Goal: Navigation & Orientation: Go to known website

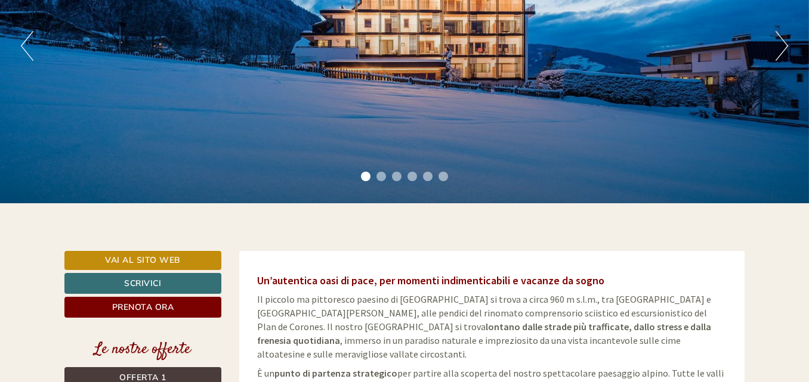
scroll to position [186, 0]
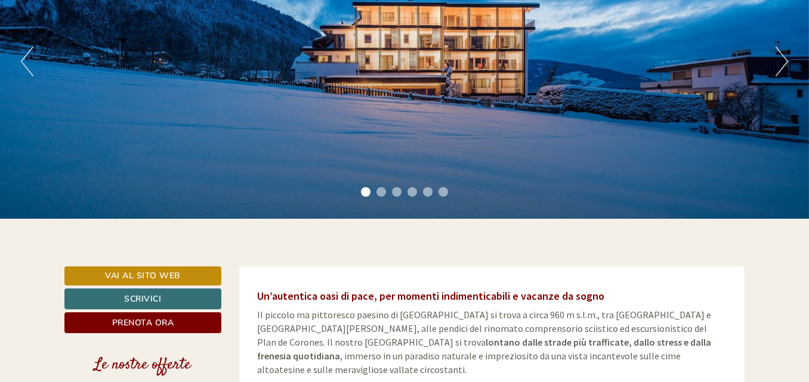
click at [782, 58] on button "Next" at bounding box center [782, 62] width 13 height 30
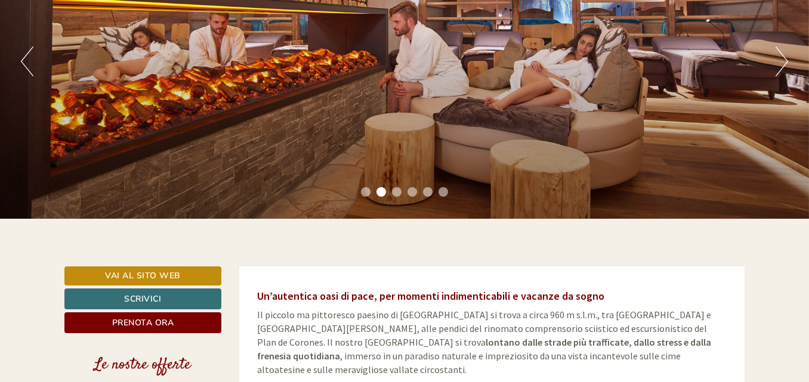
click at [782, 58] on button "Next" at bounding box center [782, 62] width 13 height 30
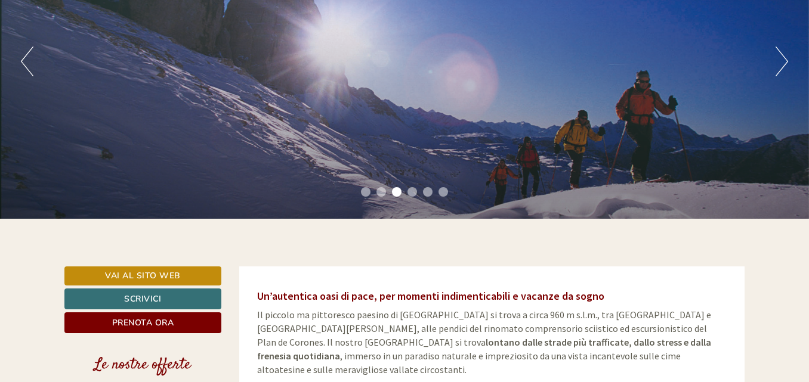
click at [782, 58] on button "Next" at bounding box center [782, 62] width 13 height 30
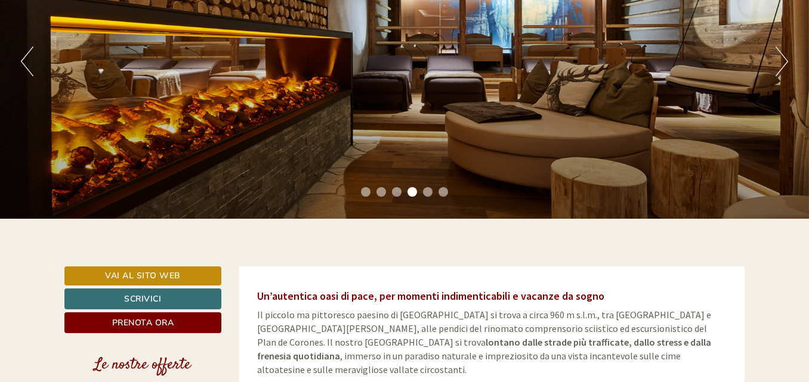
click at [782, 58] on button "Next" at bounding box center [782, 62] width 13 height 30
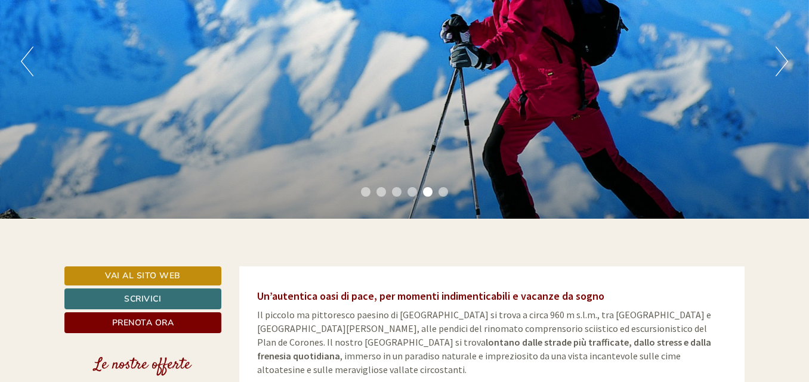
click at [782, 58] on button "Next" at bounding box center [782, 62] width 13 height 30
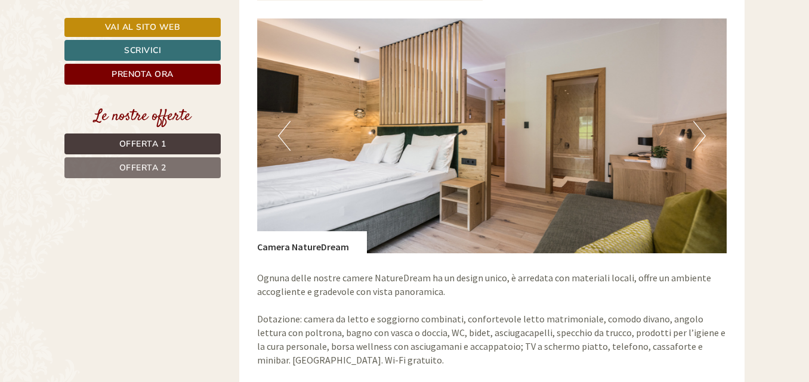
scroll to position [954, 0]
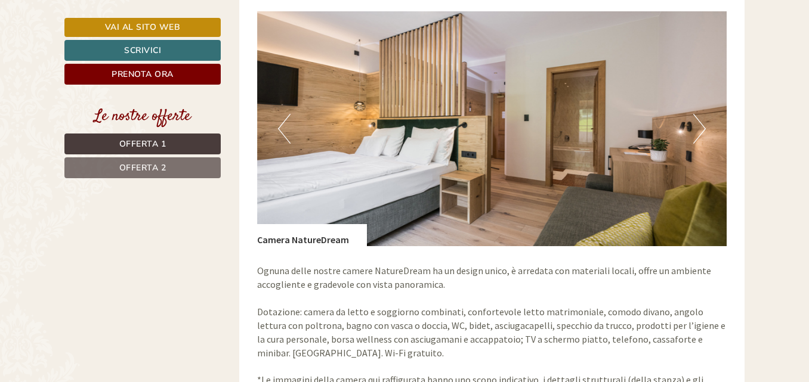
click at [700, 116] on button "Next" at bounding box center [699, 129] width 13 height 30
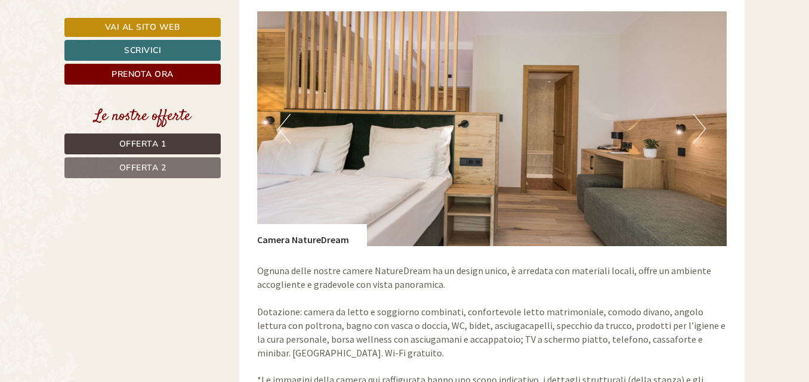
click at [700, 116] on button "Next" at bounding box center [699, 129] width 13 height 30
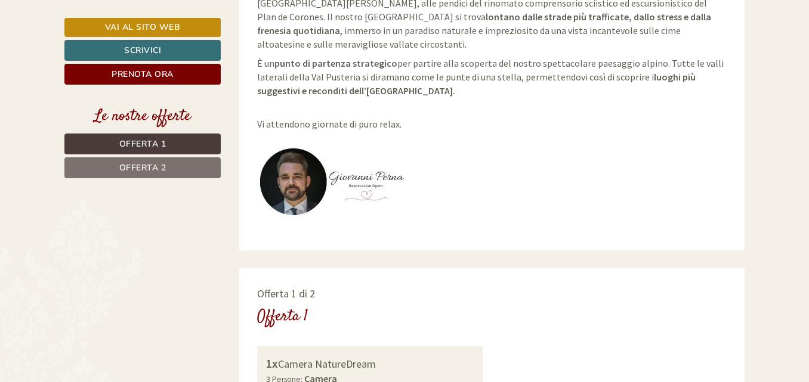
scroll to position [458, 0]
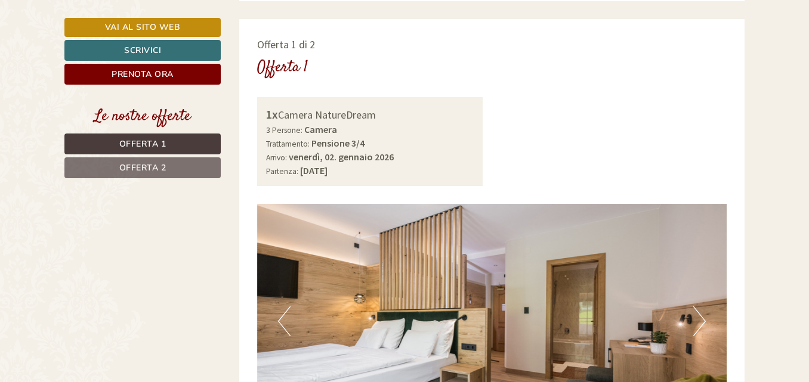
scroll to position [1096, 0]
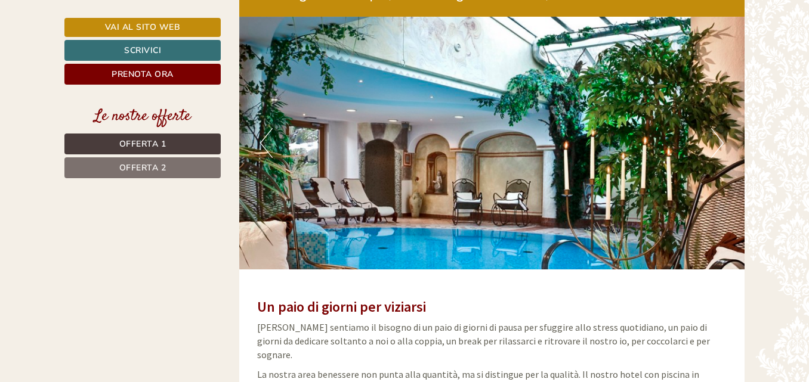
scroll to position [2769, 0]
